Goal: Task Accomplishment & Management: Manage account settings

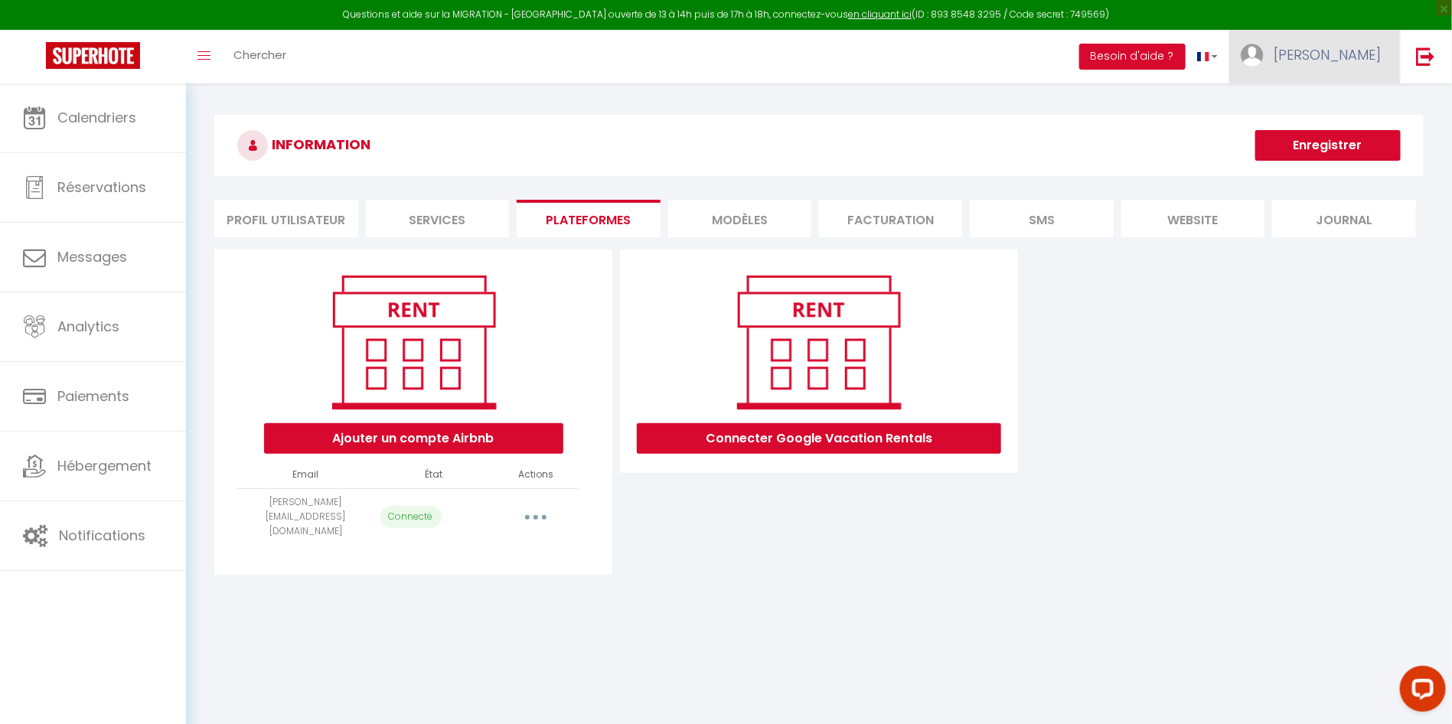
click at [1363, 56] on span "[PERSON_NAME]" at bounding box center [1327, 54] width 107 height 19
click at [1420, 56] on img at bounding box center [1425, 56] width 19 height 19
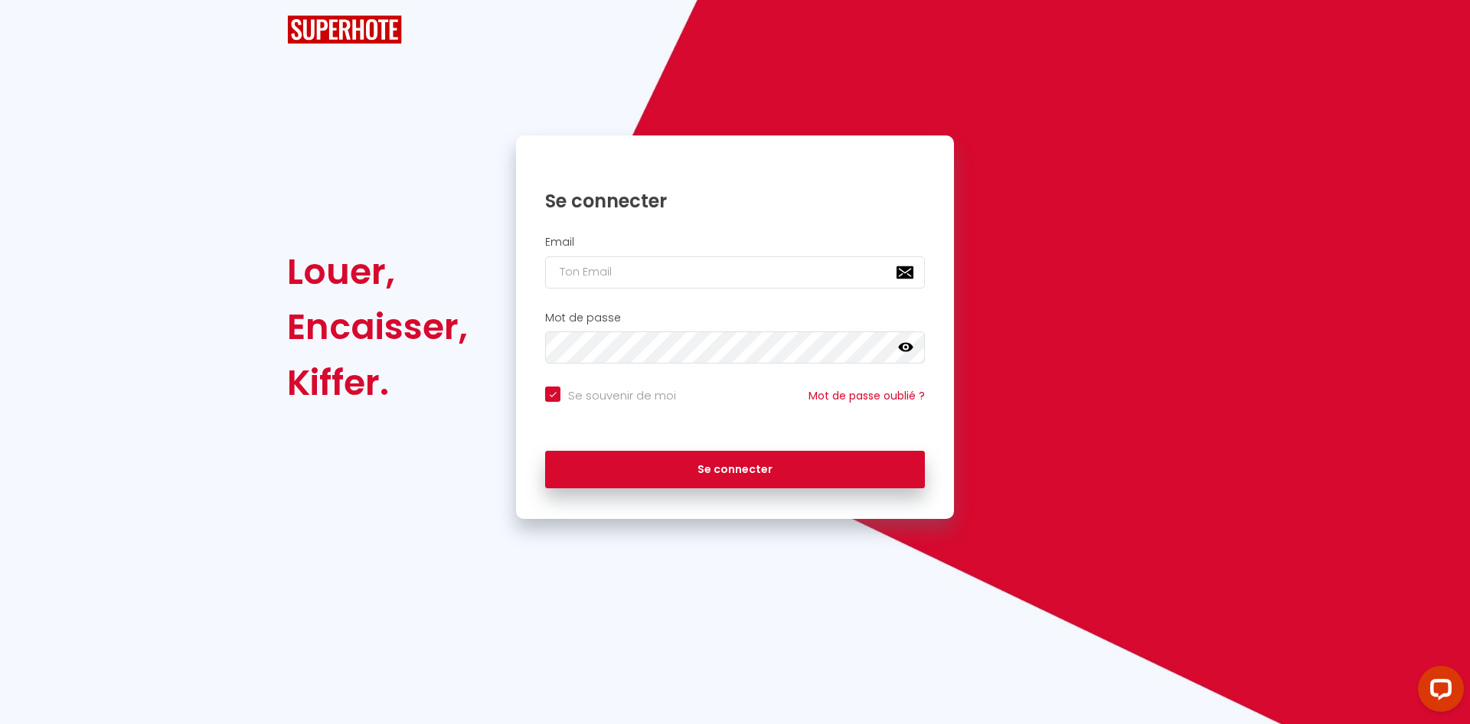
checkbox input "true"
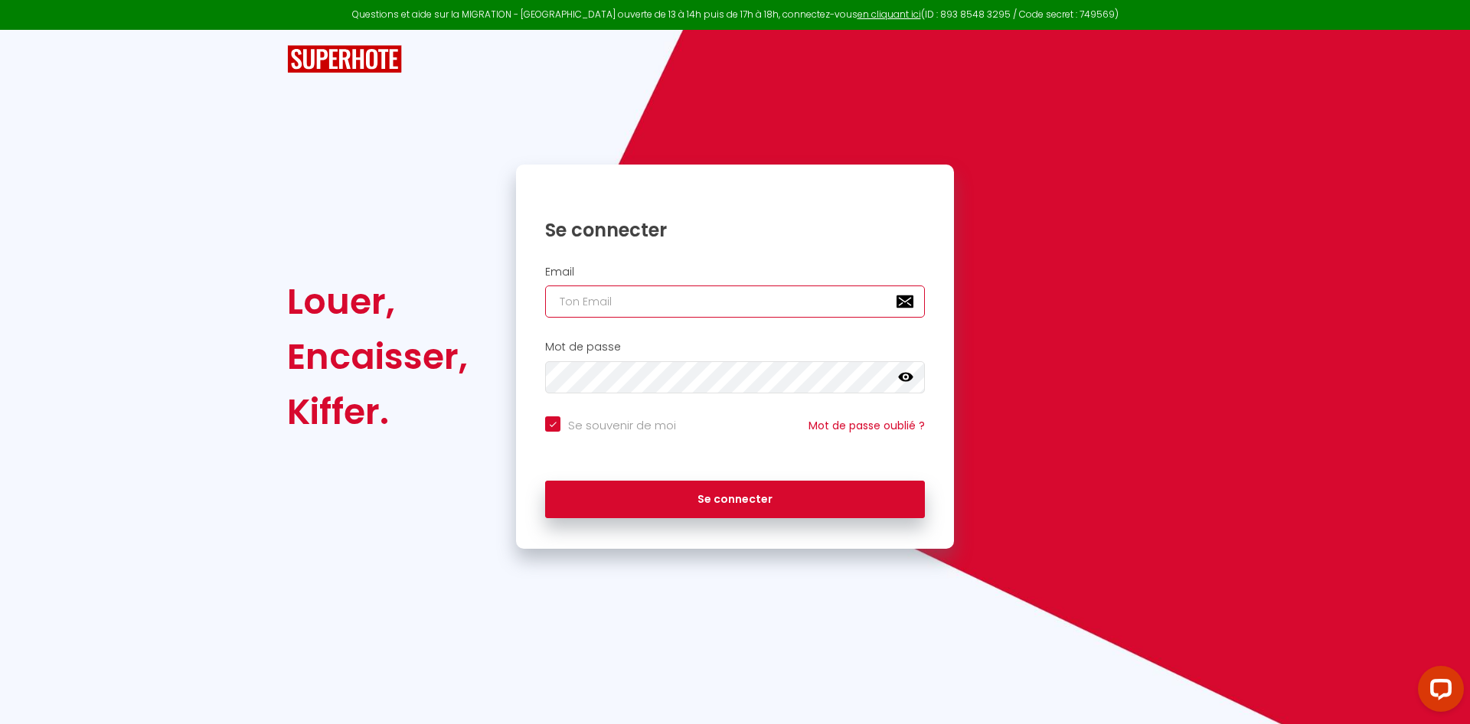
type input "[PERSON_NAME][EMAIL_ADDRESS][DOMAIN_NAME]"
checkbox input "true"
click at [724, 289] on input "[PERSON_NAME][EMAIL_ADDRESS][DOMAIN_NAME]" at bounding box center [735, 302] width 380 height 32
type input "[EMAIL_ADDRESS][DOMAIN_NAME]"
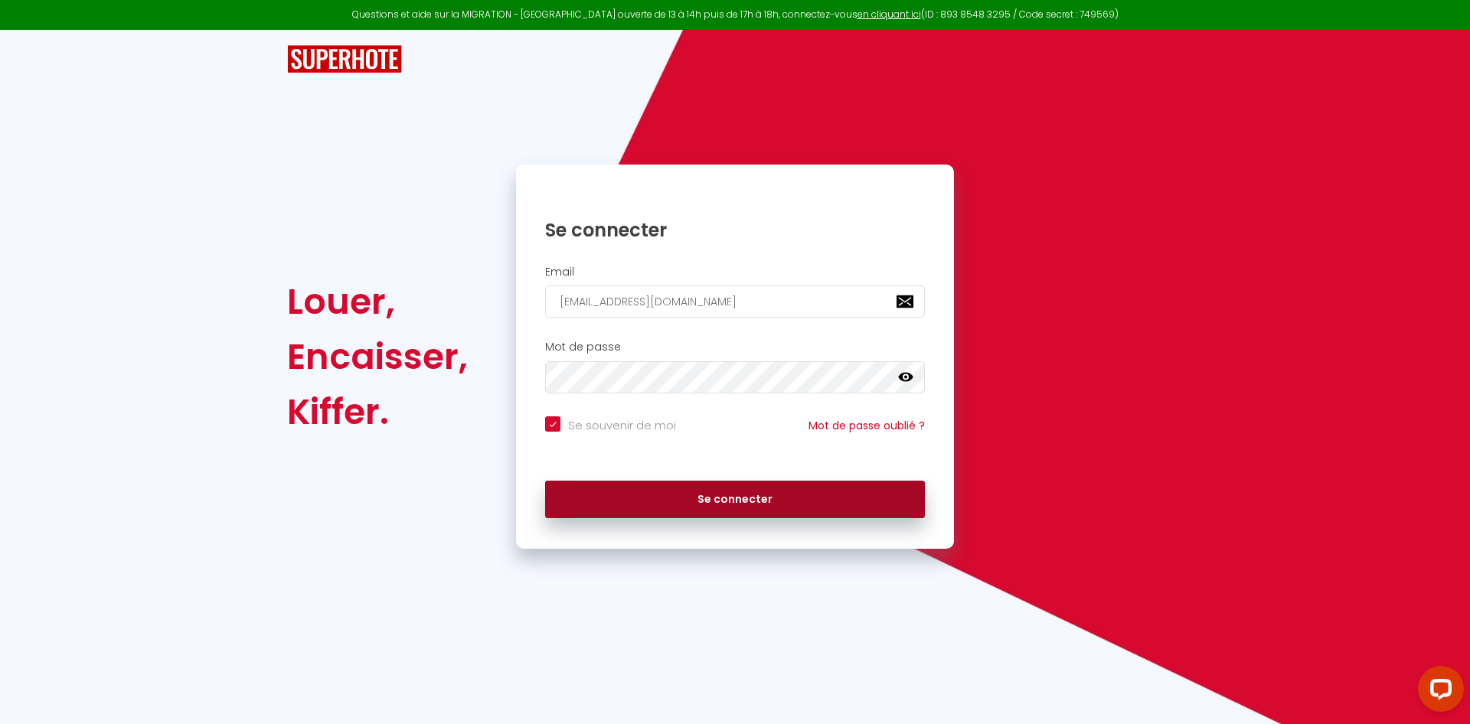
click at [736, 492] on button "Se connecter" at bounding box center [735, 500] width 380 height 38
checkbox input "true"
